Goal: Obtain resource: Download file/media

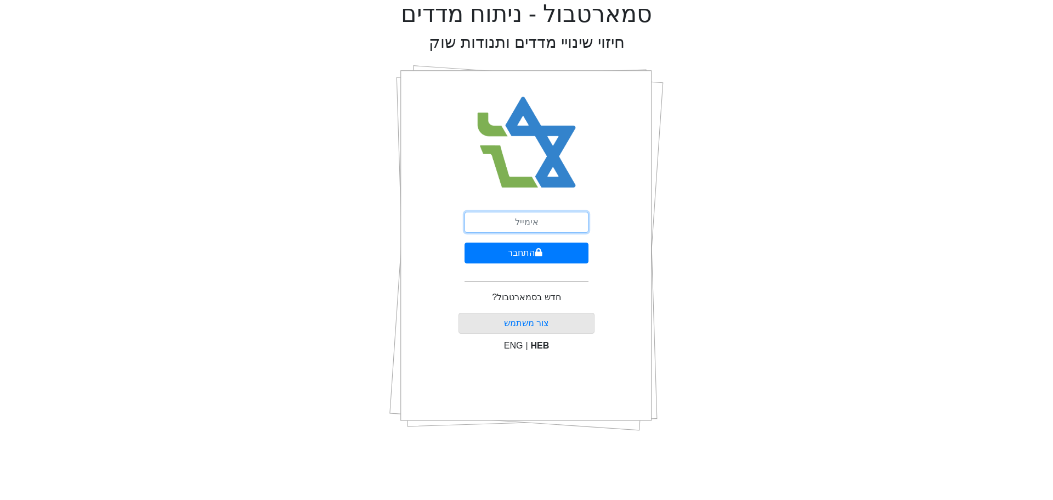
click at [583, 217] on input "email" at bounding box center [527, 222] width 124 height 21
type input "[EMAIL_ADDRESS][DOMAIN_NAME]"
click at [465, 242] on button "התחבר" at bounding box center [527, 252] width 124 height 21
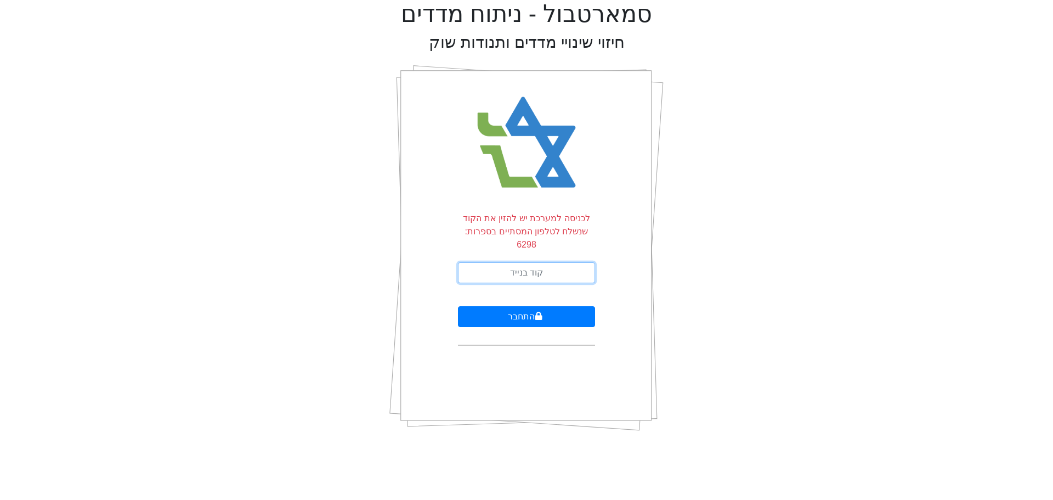
click at [557, 262] on input "text" at bounding box center [526, 272] width 137 height 21
type input "052130"
click at [458, 306] on button "התחבר" at bounding box center [526, 316] width 137 height 21
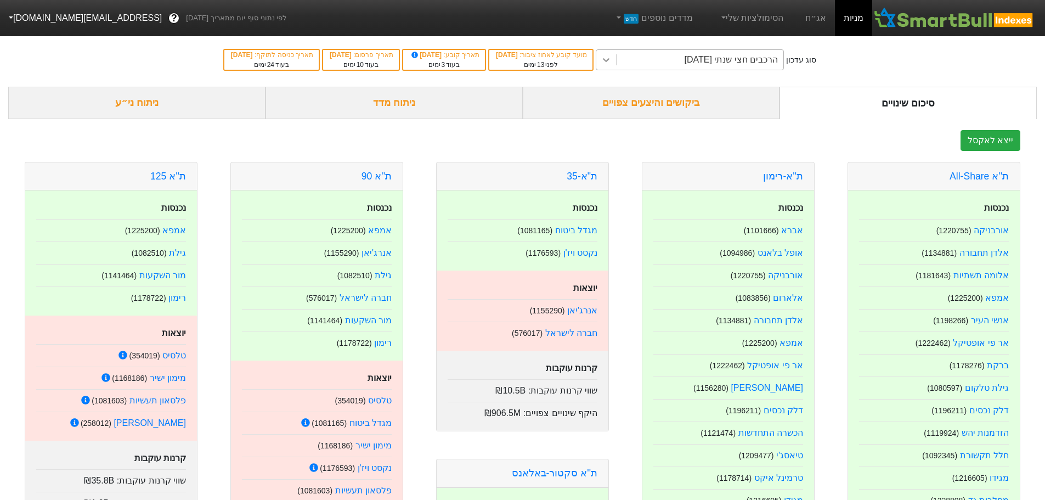
click at [612, 62] on icon at bounding box center [606, 59] width 11 height 11
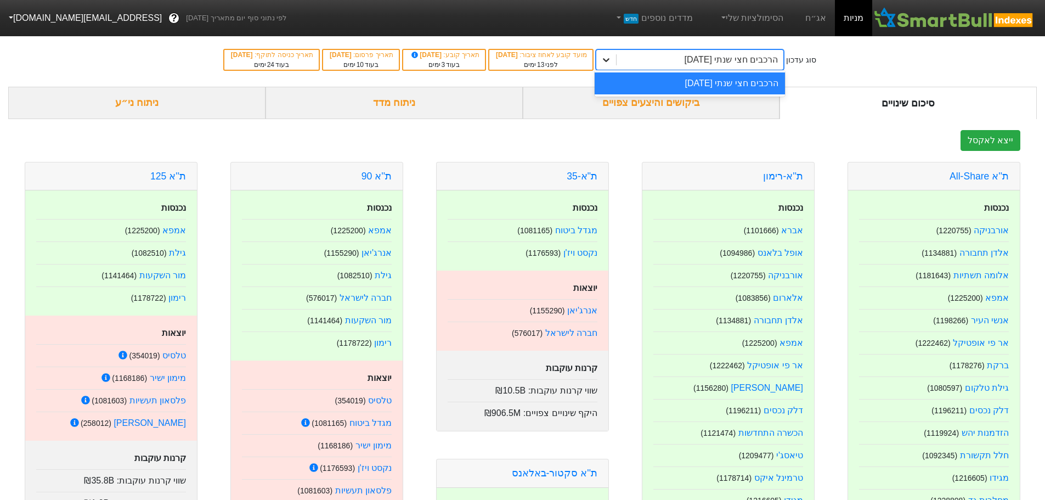
click at [612, 62] on icon at bounding box center [606, 59] width 11 height 11
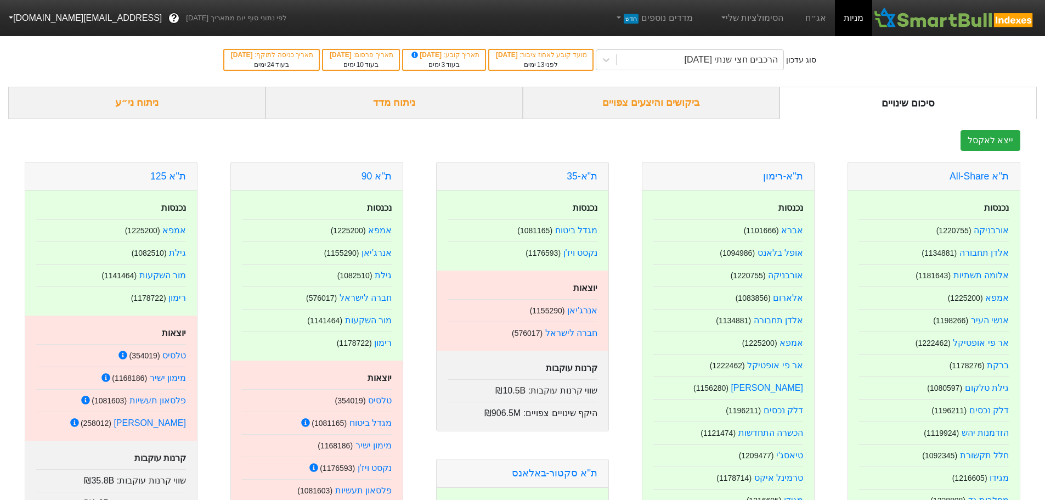
click at [661, 108] on div "ביקושים והיצעים צפויים" at bounding box center [651, 103] width 257 height 32
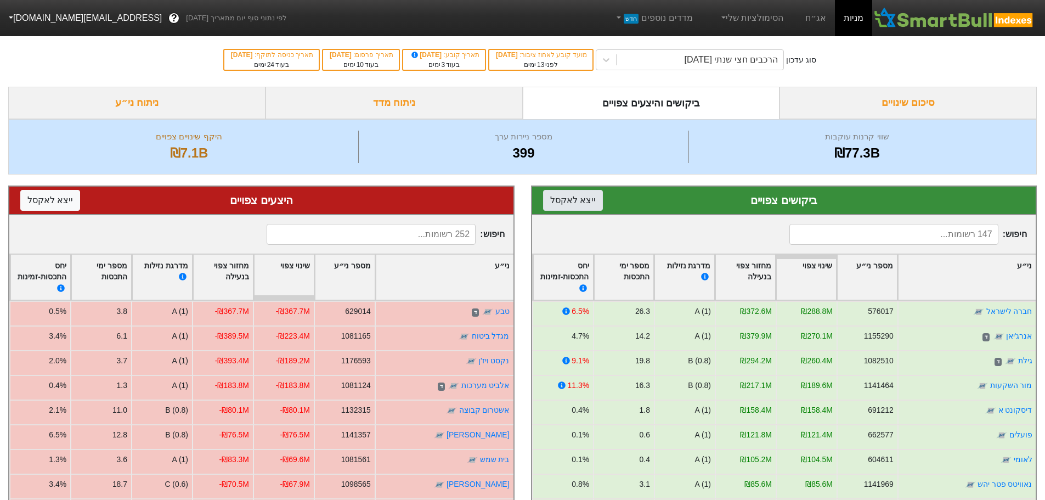
click at [583, 202] on button "ייצא ל אקסל" at bounding box center [573, 200] width 60 height 21
click at [47, 204] on button "ייצא ל אקסל" at bounding box center [50, 200] width 60 height 21
